Goal: Task Accomplishment & Management: Use online tool/utility

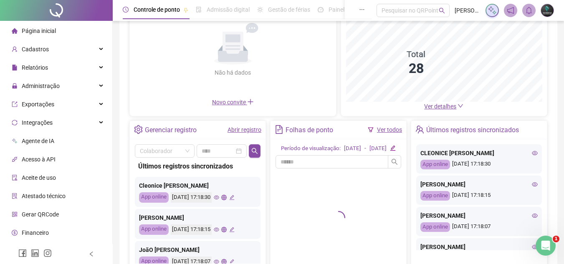
scroll to position [83, 0]
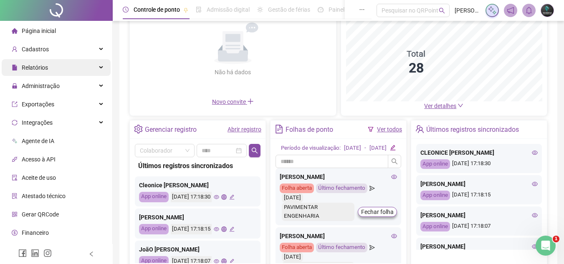
click at [73, 72] on div "Relatórios" at bounding box center [56, 67] width 109 height 17
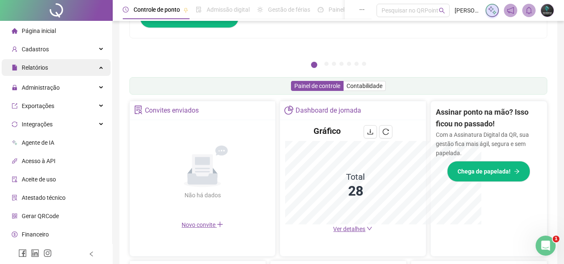
scroll to position [165, 0]
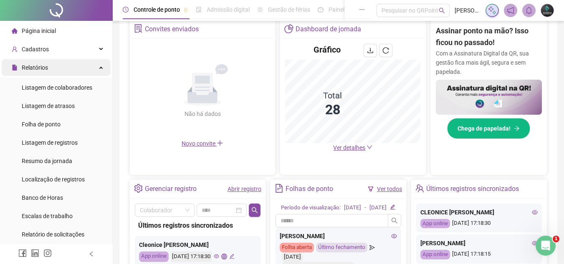
click at [81, 72] on div "Relatórios" at bounding box center [56, 67] width 109 height 17
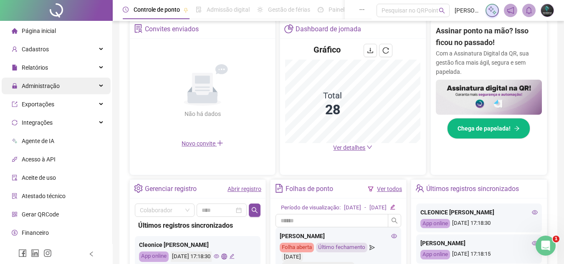
click at [80, 86] on div "Administração" at bounding box center [56, 86] width 109 height 17
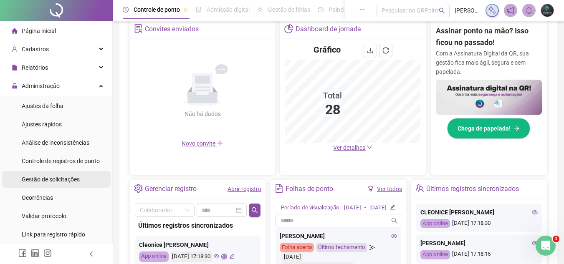
click at [66, 181] on span "Gestão de solicitações" at bounding box center [51, 179] width 58 height 7
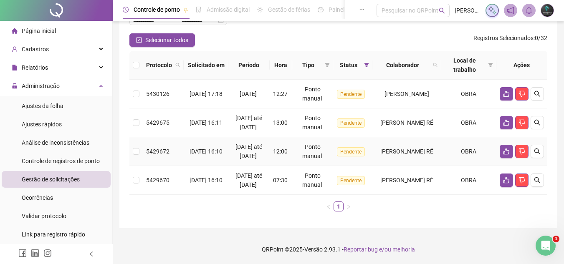
scroll to position [83, 0]
click at [287, 179] on div "07:30" at bounding box center [281, 180] width 16 height 9
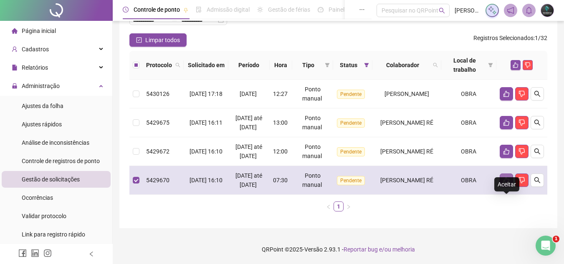
click at [509, 184] on icon "like" at bounding box center [506, 180] width 6 height 6
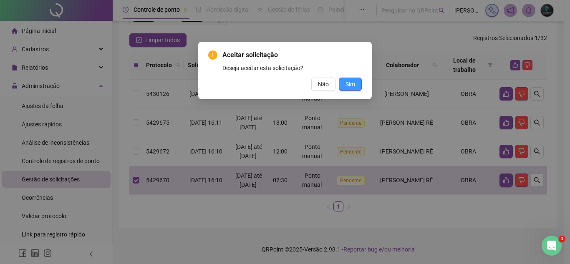
click at [358, 85] on button "Sim" at bounding box center [350, 84] width 23 height 13
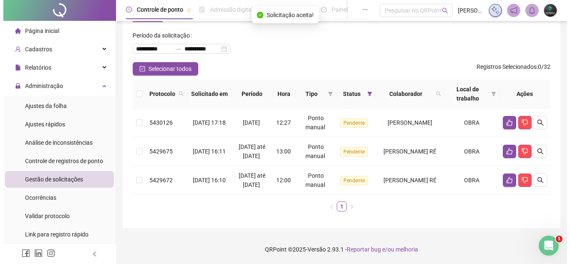
scroll to position [53, 0]
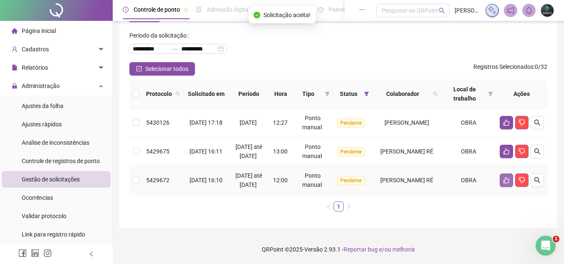
click at [503, 177] on icon "like" at bounding box center [506, 180] width 7 height 7
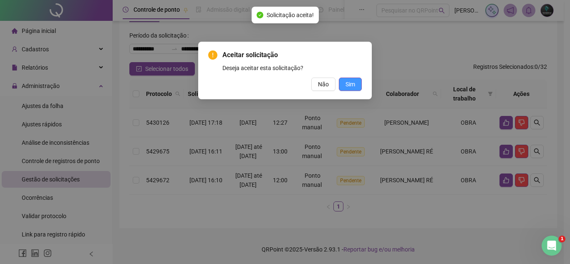
click at [346, 80] on span "Sim" at bounding box center [351, 84] width 10 height 9
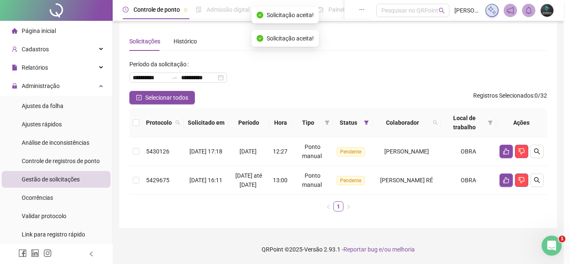
scroll to position [15, 0]
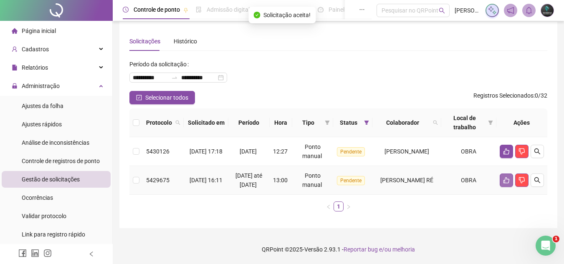
click at [501, 181] on button "button" at bounding box center [506, 180] width 13 height 13
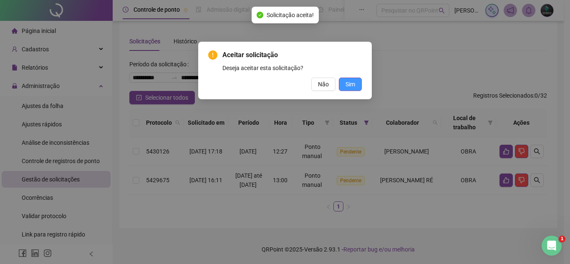
click at [347, 85] on span "Sim" at bounding box center [351, 84] width 10 height 9
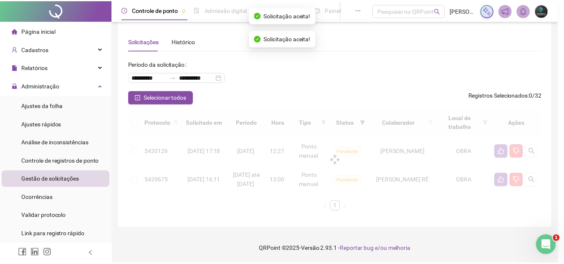
scroll to position [0, 0]
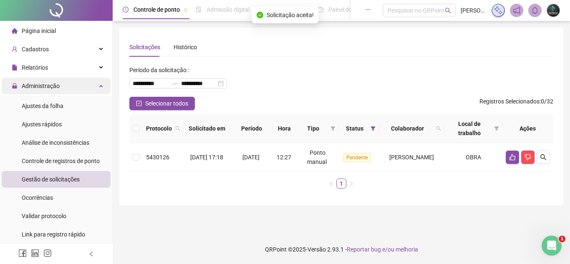
click at [58, 84] on span "Administração" at bounding box center [41, 86] width 38 height 7
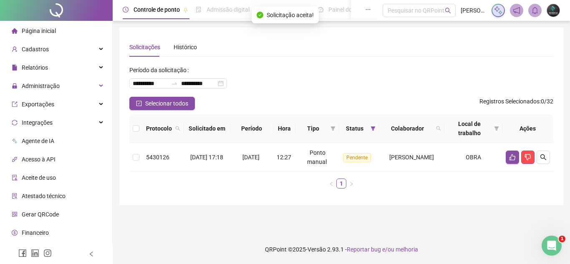
click at [62, 32] on li "Página inicial" at bounding box center [56, 31] width 109 height 17
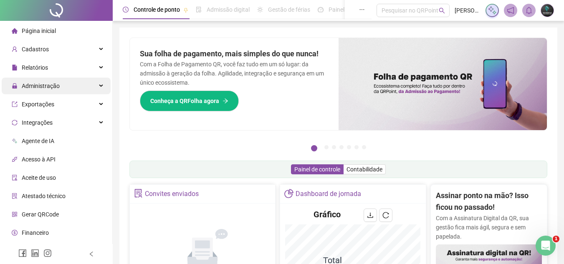
click at [38, 88] on span "Administração" at bounding box center [41, 86] width 38 height 7
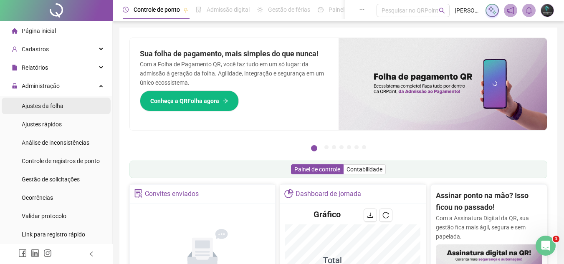
click at [57, 109] on span "Ajustes da folha" at bounding box center [43, 106] width 42 height 7
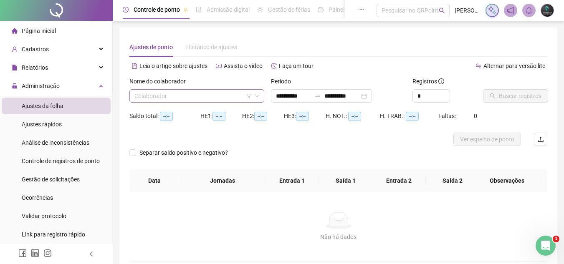
click at [224, 99] on input "search" at bounding box center [192, 96] width 117 height 13
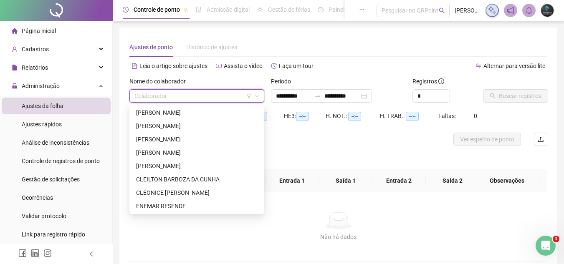
type input "**********"
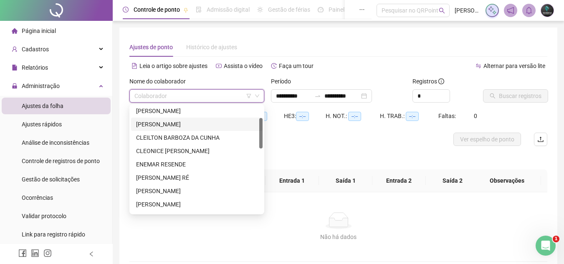
scroll to position [83, 0]
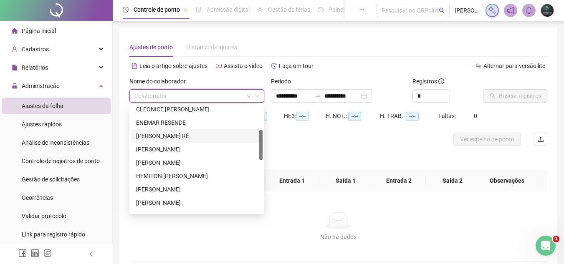
click at [205, 133] on div "[PERSON_NAME] RÉ" at bounding box center [196, 136] width 121 height 9
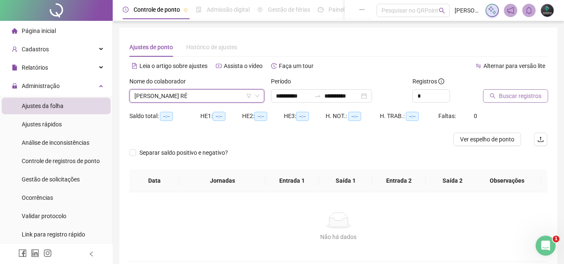
click at [486, 100] on button "Buscar registros" at bounding box center [515, 95] width 65 height 13
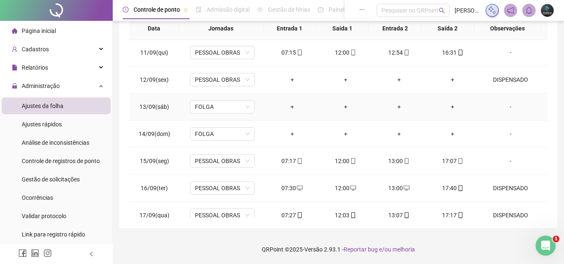
scroll to position [283, 0]
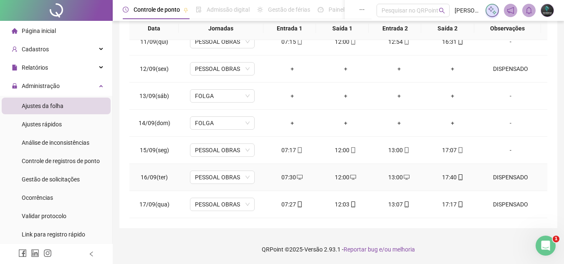
click at [491, 178] on div "DISPENSADO" at bounding box center [510, 177] width 49 height 9
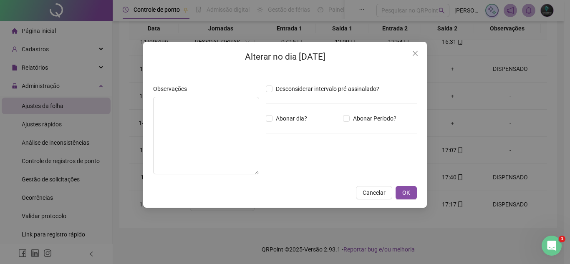
type textarea "**********"
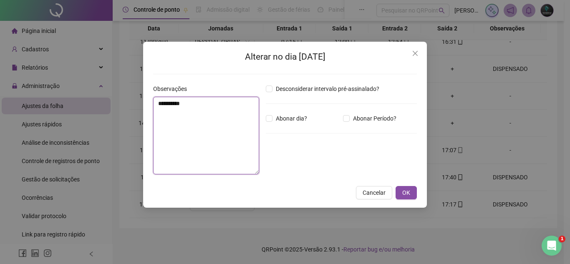
drag, startPoint x: 223, startPoint y: 124, endPoint x: 91, endPoint y: 103, distance: 133.1
click at [91, 104] on div "**********" at bounding box center [285, 132] width 570 height 264
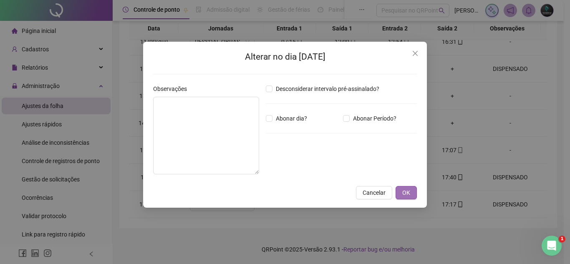
click at [405, 193] on span "OK" at bounding box center [406, 192] width 8 height 9
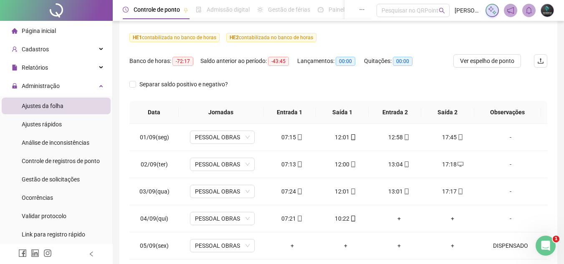
scroll to position [19, 0]
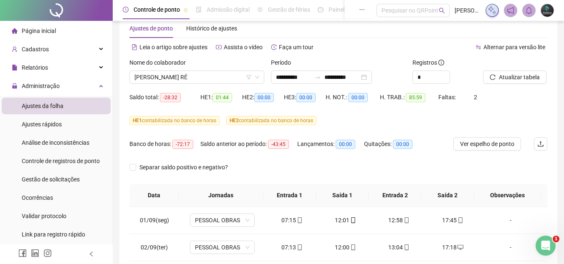
click at [523, 69] on div at bounding box center [504, 64] width 43 height 13
click at [522, 73] on span "Atualizar tabela" at bounding box center [519, 77] width 41 height 9
click at [86, 32] on li "Página inicial" at bounding box center [56, 31] width 109 height 17
